Goal: Information Seeking & Learning: Learn about a topic

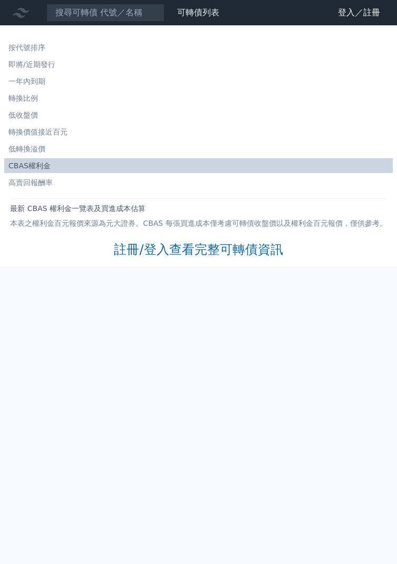
click at [159, 248] on link "註冊/登入查看完整可轉債資訊" at bounding box center [198, 249] width 169 height 17
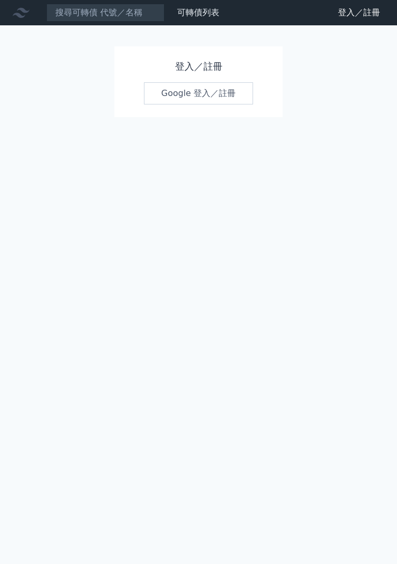
click at [182, 102] on link "Google 登入／註冊" at bounding box center [199, 93] width 110 height 22
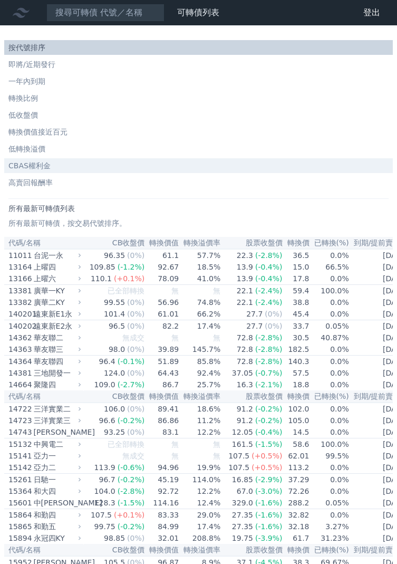
click at [19, 167] on li "CBAS權利金" at bounding box center [198, 165] width 389 height 11
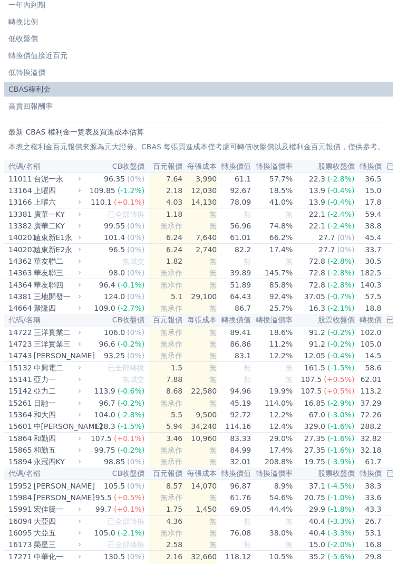
scroll to position [93, 0]
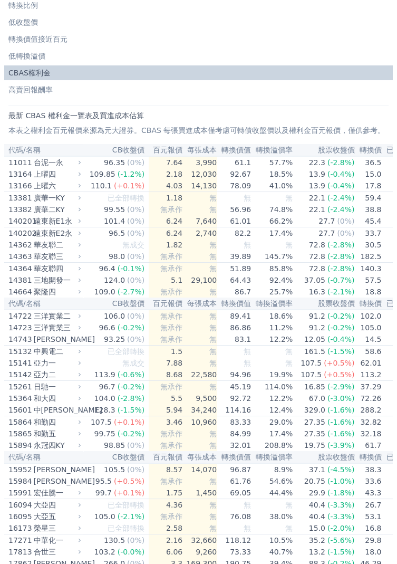
click at [189, 147] on th "每張成本" at bounding box center [200, 150] width 34 height 12
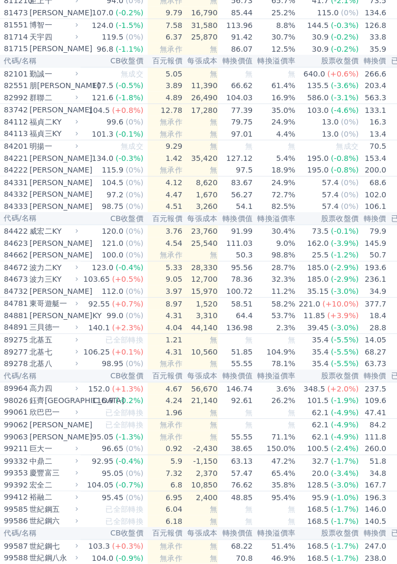
scroll to position [5347, 0]
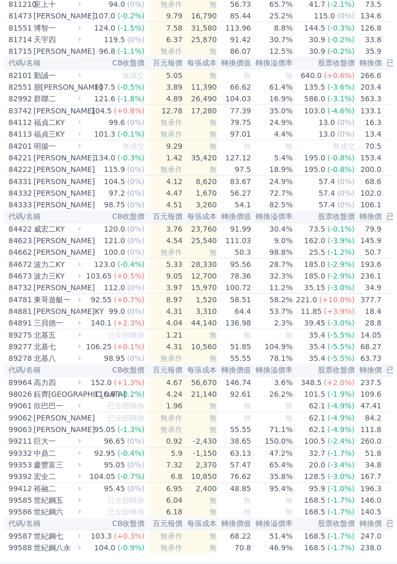
click at [54, 294] on div "東哥遊艇一" at bounding box center [56, 299] width 45 height 11
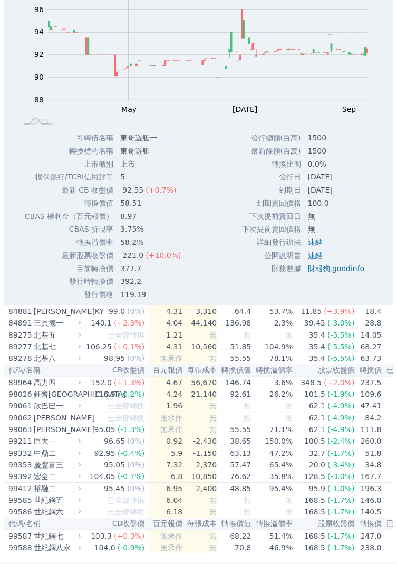
scroll to position [5514, 0]
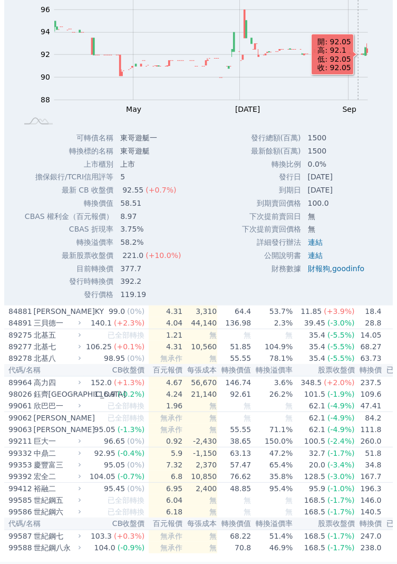
click at [361, 184] on td "[DATE]" at bounding box center [337, 176] width 72 height 13
click at [19, 123] on div "Zoom Out 93.5 84 86 100 98 96 94 92 90 88 L Nov Sep [DATE] May [DATE] 開: 92.05 …" at bounding box center [198, 51] width 389 height 160
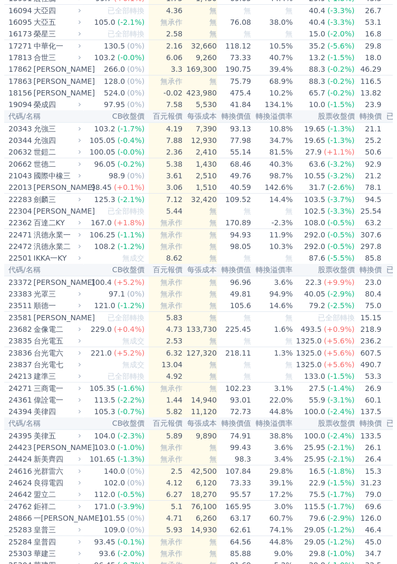
scroll to position [0, 0]
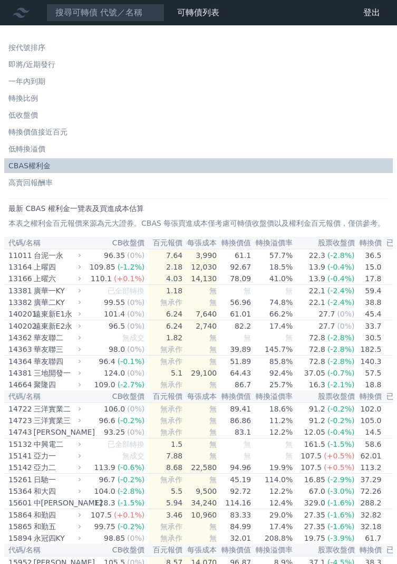
click at [126, 242] on th "CB收盤價" at bounding box center [115, 243] width 65 height 12
click at [120, 250] on td "96.35 (0%)" at bounding box center [115, 255] width 65 height 12
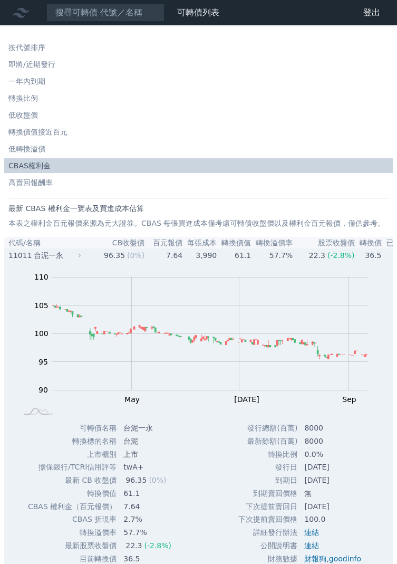
click at [128, 252] on div "(0%)" at bounding box center [135, 255] width 17 height 11
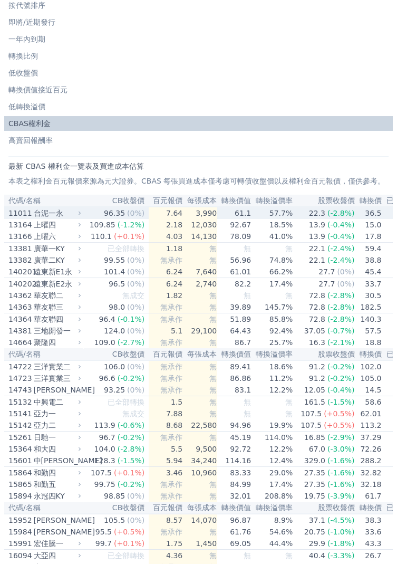
scroll to position [44, 0]
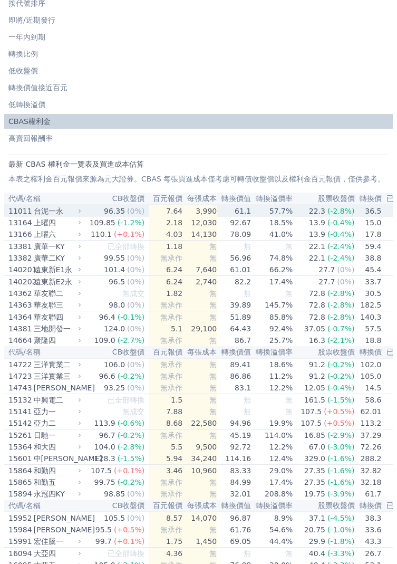
click at [382, 240] on td "0.0%" at bounding box center [402, 234] width 40 height 12
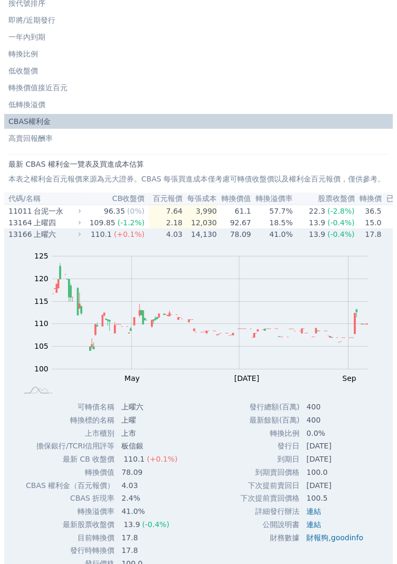
click at [382, 235] on td "0.0%" at bounding box center [402, 234] width 40 height 12
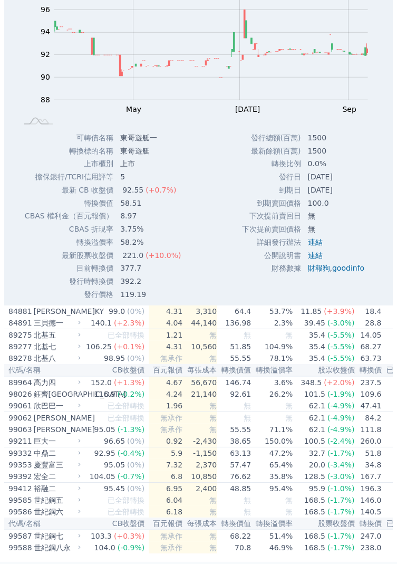
scroll to position [5936, 0]
click at [138, 352] on td "106.25 (+0.1%)" at bounding box center [115, 347] width 65 height 12
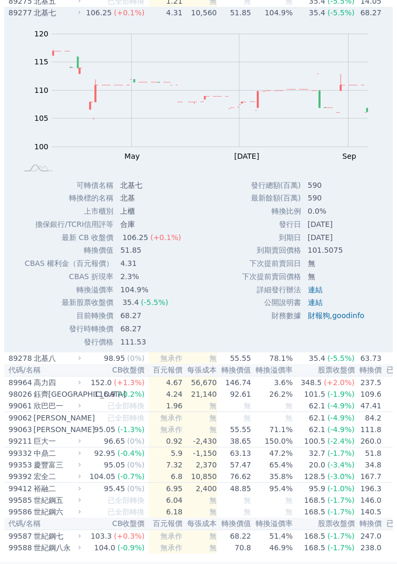
scroll to position [6294, 0]
